Goal: Information Seeking & Learning: Learn about a topic

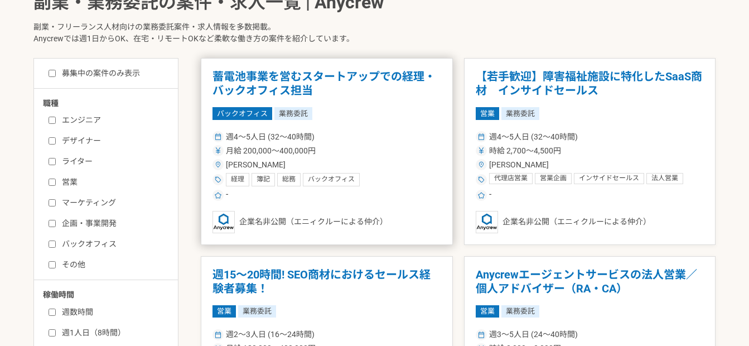
scroll to position [279, 0]
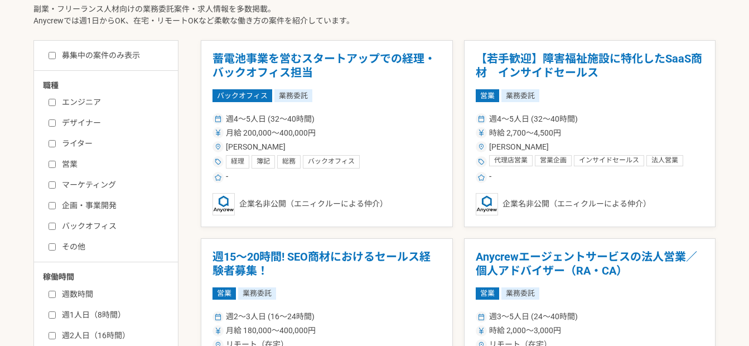
click at [50, 227] on input "バックオフィス" at bounding box center [52, 225] width 7 height 7
checkbox input "true"
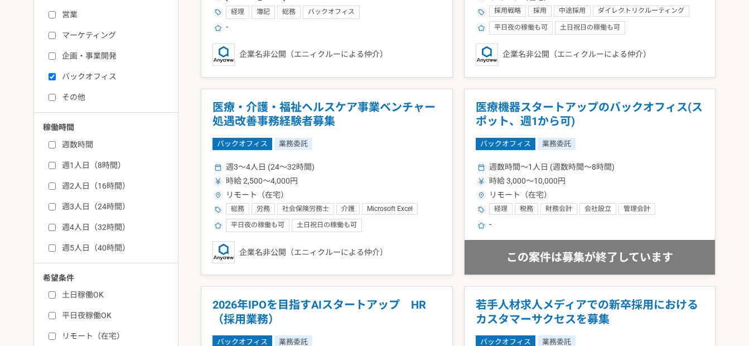
scroll to position [446, 0]
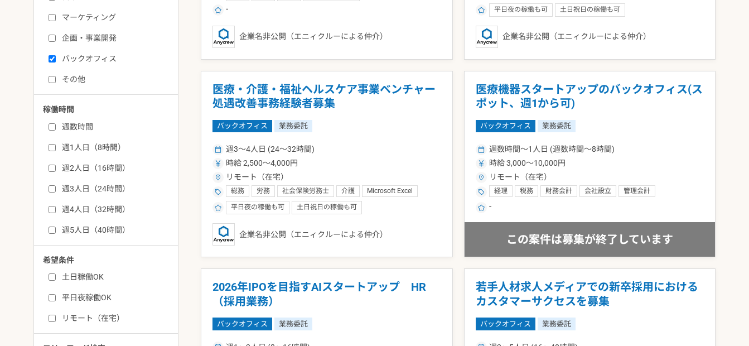
click at [53, 130] on input "週数時間" at bounding box center [52, 126] width 7 height 7
checkbox input "true"
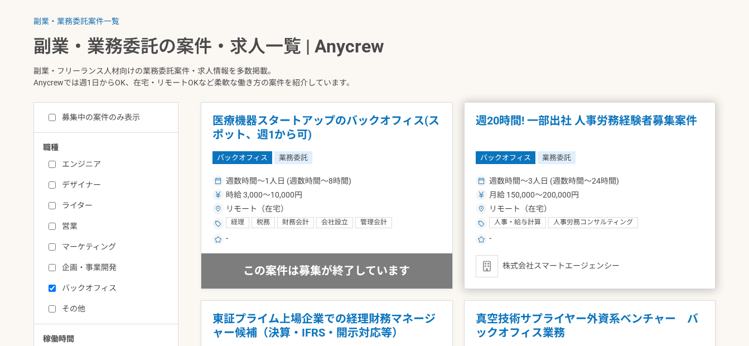
scroll to position [186, 0]
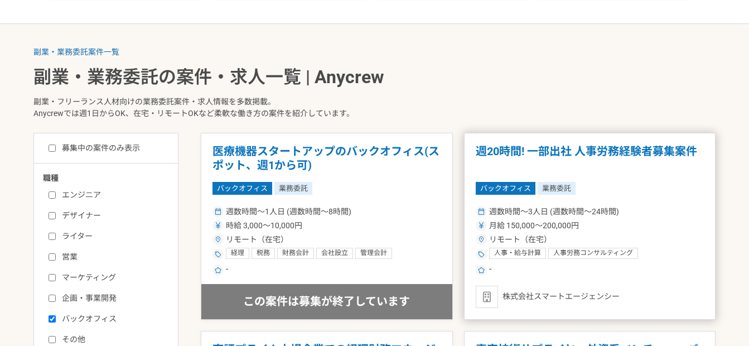
click at [608, 172] on h1 "週20時間! 一部出社 人事労務経験者募集案件" at bounding box center [590, 158] width 229 height 28
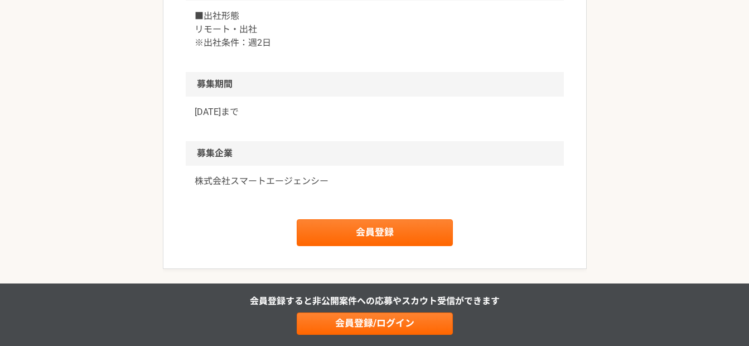
scroll to position [892, 0]
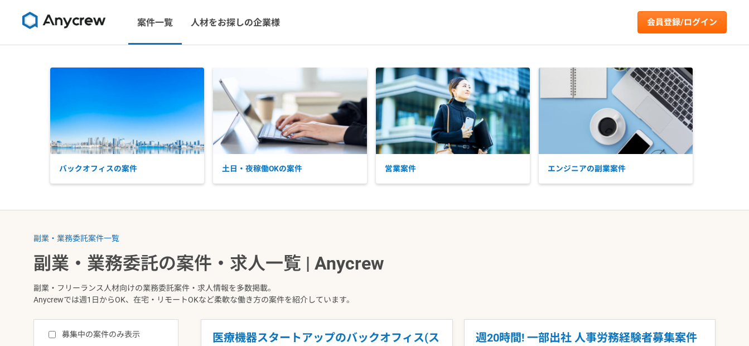
scroll to position [446, 0]
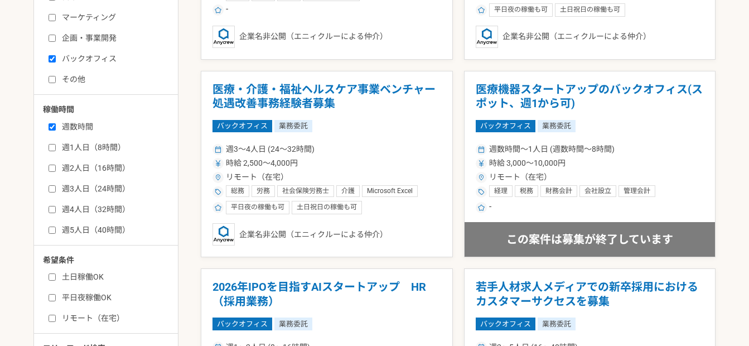
scroll to position [279, 0]
